Goal: Task Accomplishment & Management: Manage account settings

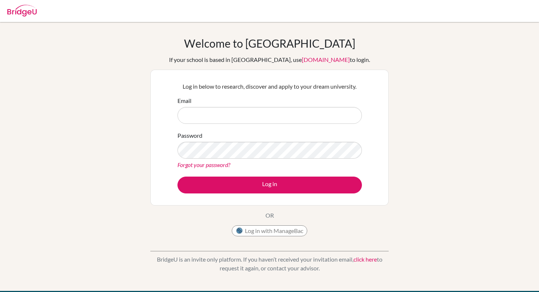
click at [282, 115] on input "Email" at bounding box center [269, 115] width 184 height 17
type input "[EMAIL_ADDRESS][DOMAIN_NAME]"
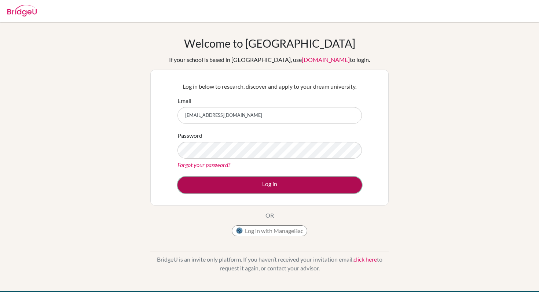
click at [202, 185] on button "Log in" at bounding box center [269, 185] width 184 height 17
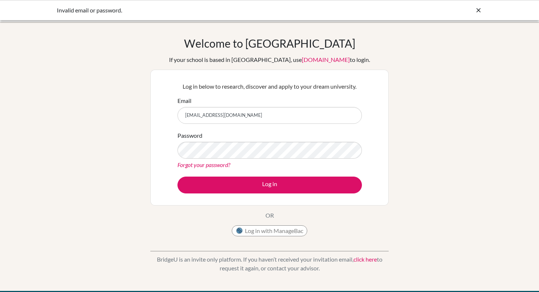
click at [287, 202] on div "Log in below to research, discover and apply to your dream university. Email g1…" at bounding box center [269, 138] width 238 height 136
type input "[EMAIL_ADDRESS][DOMAIN_NAME]"
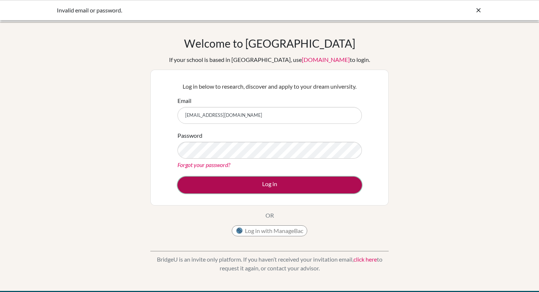
click at [209, 182] on button "Log in" at bounding box center [269, 185] width 184 height 17
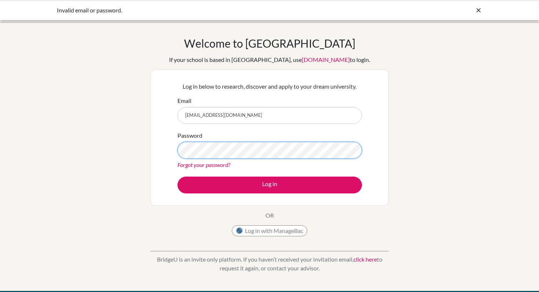
click at [177, 177] on button "Log in" at bounding box center [269, 185] width 184 height 17
